Goal: Find specific page/section

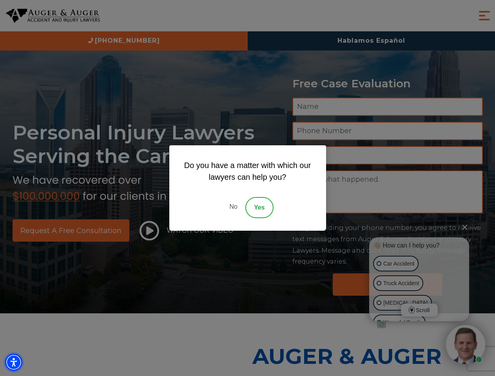
click at [14, 362] on img "Accessibility Menu" at bounding box center [13, 362] width 17 height 17
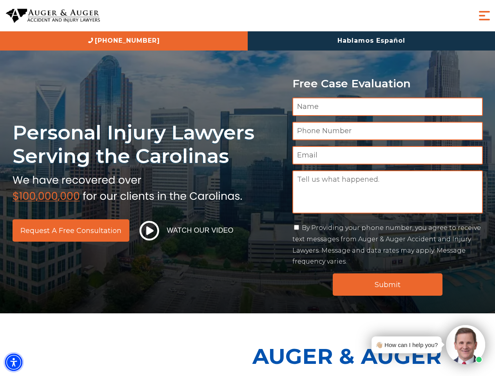
click at [14, 362] on img "Accessibility Menu" at bounding box center [13, 362] width 17 height 17
